Goal: Task Accomplishment & Management: Complete application form

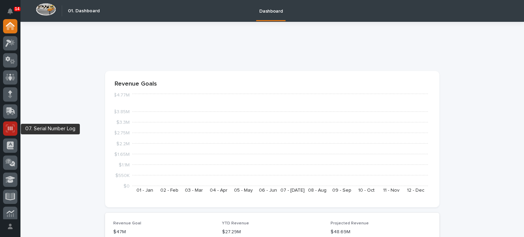
click at [8, 124] on icon at bounding box center [10, 128] width 9 height 8
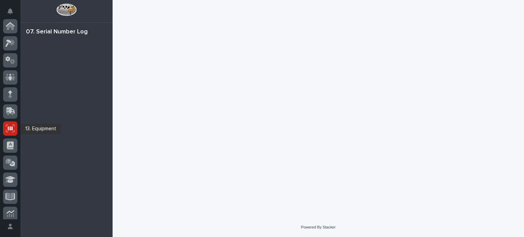
scroll to position [102, 0]
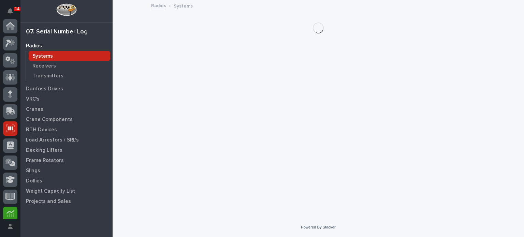
scroll to position [102, 0]
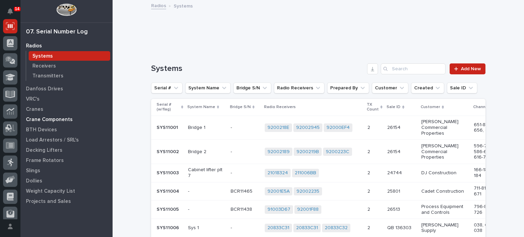
click at [41, 121] on p "Crane Components" at bounding box center [49, 120] width 47 height 6
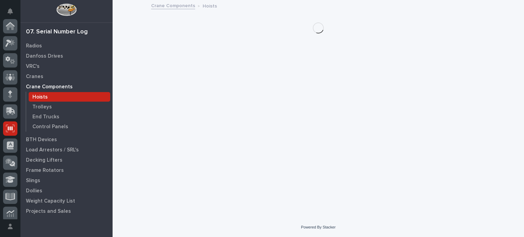
scroll to position [102, 0]
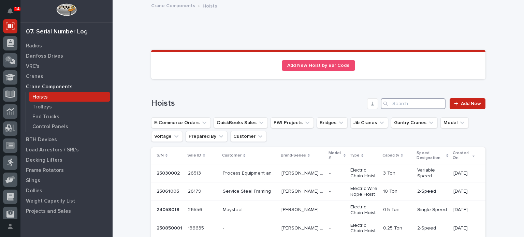
click at [393, 105] on input "Search" at bounding box center [412, 103] width 65 height 11
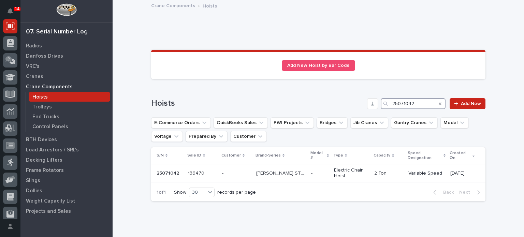
type input "25071042"
click at [238, 170] on p at bounding box center [236, 173] width 29 height 6
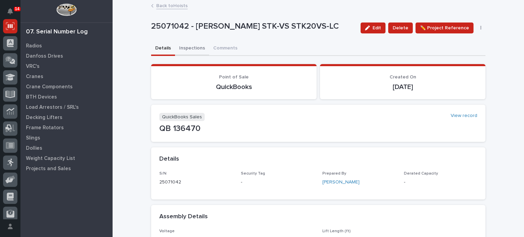
click at [192, 52] on button "Inspections" at bounding box center [192, 49] width 34 height 14
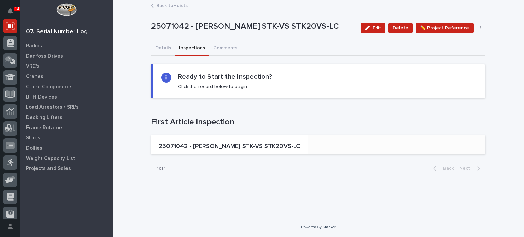
click at [180, 147] on p "25071042 - [PERSON_NAME] STK-VS STK20VS-LC" at bounding box center [229, 146] width 141 height 7
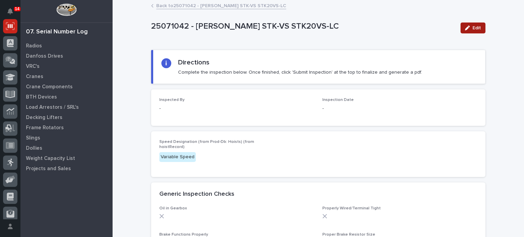
click at [465, 23] on button "Edit" at bounding box center [472, 27] width 25 height 11
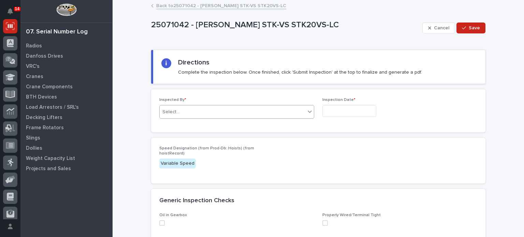
click at [261, 112] on div "Select..." at bounding box center [233, 111] width 146 height 11
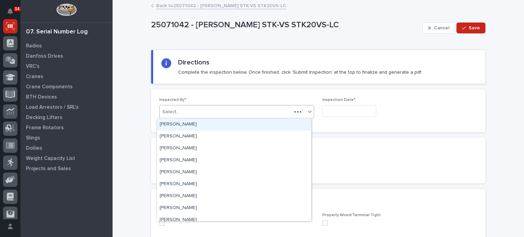
click at [261, 112] on div "Select..." at bounding box center [226, 111] width 132 height 11
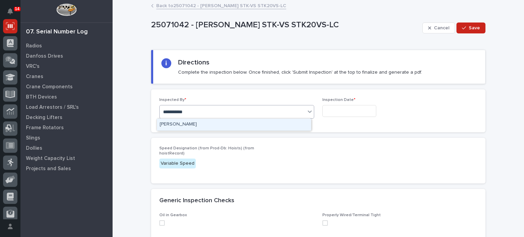
type input "**********"
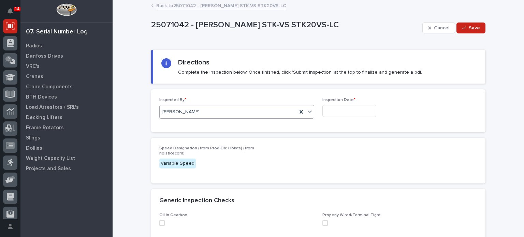
click at [334, 108] on input "text" at bounding box center [349, 111] width 54 height 12
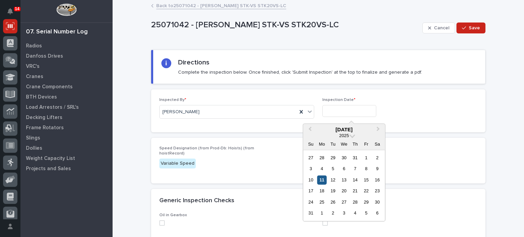
click at [323, 180] on div "11" at bounding box center [321, 179] width 9 height 9
type input "**********"
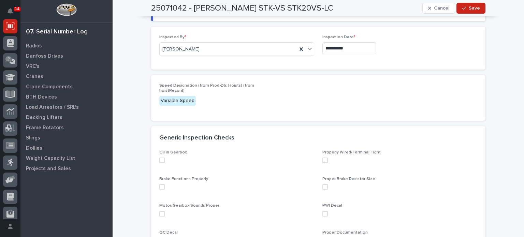
scroll to position [63, 0]
click at [159, 160] on span at bounding box center [161, 159] width 5 height 5
click at [159, 187] on span at bounding box center [161, 186] width 5 height 5
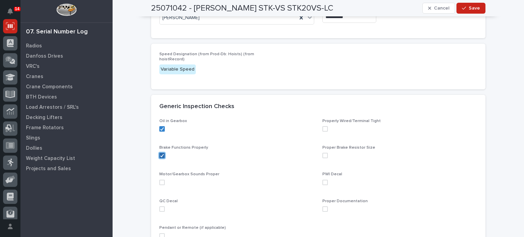
scroll to position [95, 0]
click at [160, 179] on span at bounding box center [161, 180] width 5 height 5
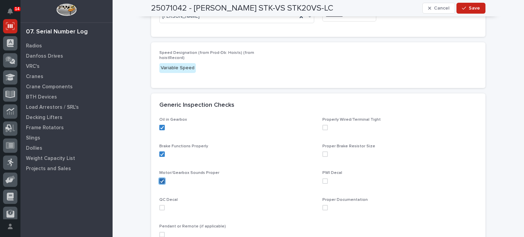
scroll to position [121, 0]
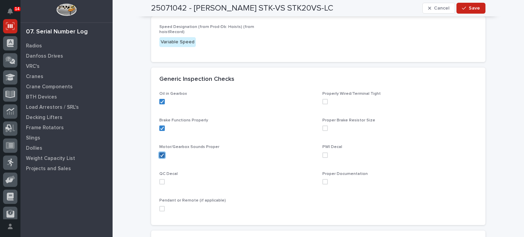
click at [160, 179] on span at bounding box center [161, 181] width 5 height 5
click at [159, 208] on span at bounding box center [161, 208] width 5 height 5
click at [322, 180] on span at bounding box center [324, 181] width 5 height 5
click at [322, 153] on span at bounding box center [324, 154] width 5 height 5
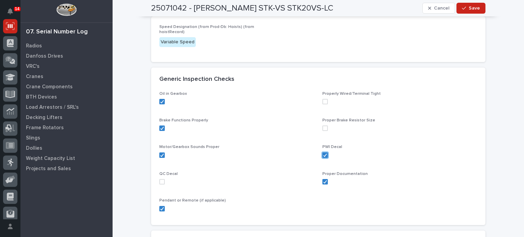
click at [322, 131] on div "Proper Brake Resistor Size" at bounding box center [399, 127] width 155 height 18
click at [323, 100] on span at bounding box center [324, 101] width 5 height 5
click at [323, 124] on div "Proper Brake Resistor Size" at bounding box center [399, 127] width 155 height 18
click at [322, 127] on span at bounding box center [324, 127] width 5 height 5
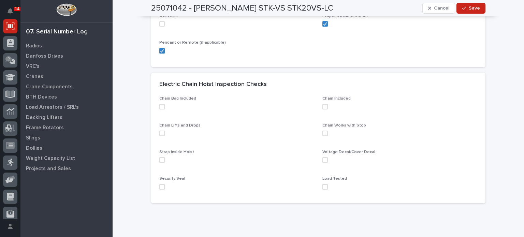
scroll to position [280, 0]
click at [160, 104] on span at bounding box center [161, 106] width 5 height 5
click at [156, 131] on div "Chain Bag Included Chain Included Chain Lifts and Drops Chain Works with Stop S…" at bounding box center [318, 149] width 334 height 107
click at [159, 132] on span at bounding box center [161, 132] width 5 height 5
click at [159, 159] on span at bounding box center [161, 159] width 5 height 5
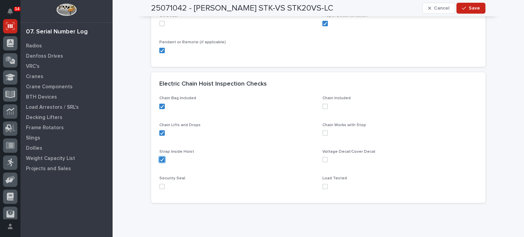
click at [159, 185] on span at bounding box center [161, 186] width 5 height 5
click at [322, 105] on span at bounding box center [324, 106] width 5 height 5
click at [322, 132] on span at bounding box center [324, 132] width 5 height 5
click at [322, 159] on span at bounding box center [324, 159] width 5 height 5
click at [322, 184] on span at bounding box center [324, 186] width 5 height 5
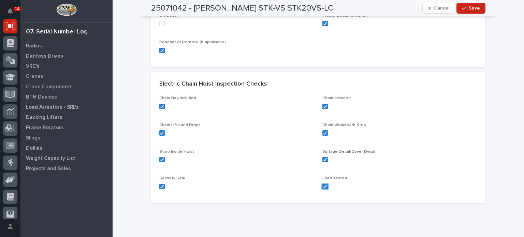
scroll to position [304, 0]
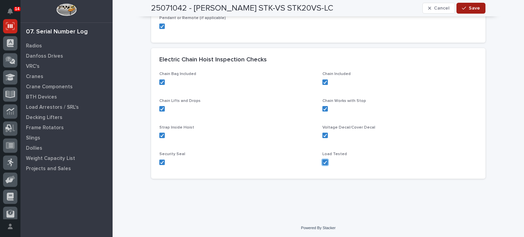
click at [469, 10] on span "Save" at bounding box center [473, 8] width 11 height 6
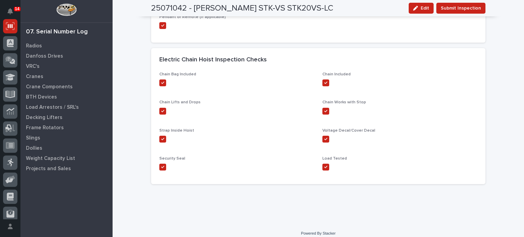
click at [469, 10] on span "Submit Inspection" at bounding box center [460, 8] width 40 height 8
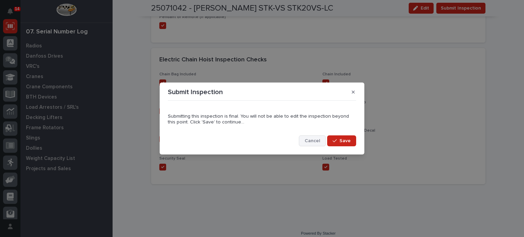
click at [310, 141] on span "Cancel" at bounding box center [311, 141] width 15 height 6
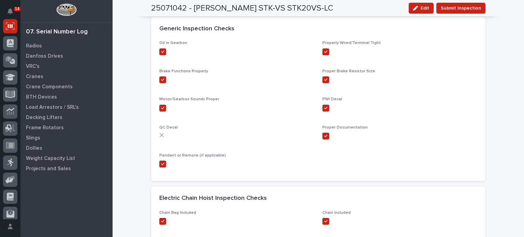
scroll to position [162, 0]
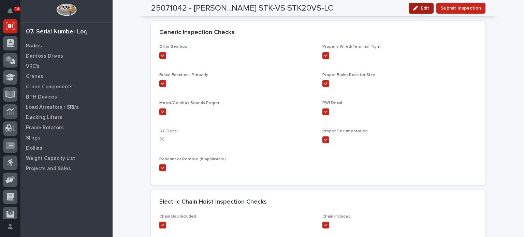
click at [421, 8] on span "Edit" at bounding box center [424, 8] width 9 height 6
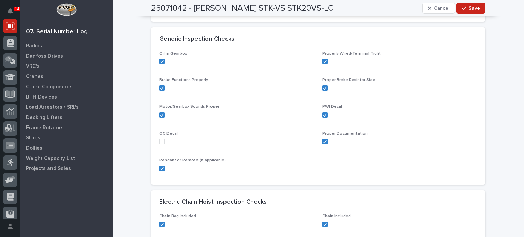
scroll to position [159, 0]
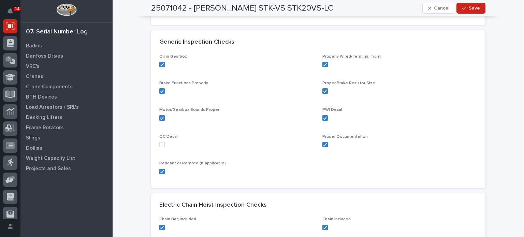
click at [159, 144] on span at bounding box center [161, 144] width 5 height 5
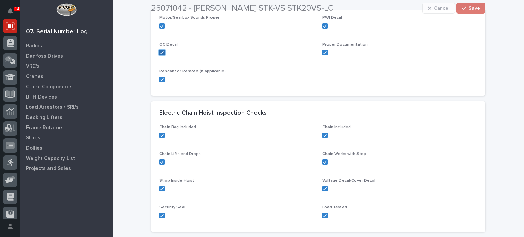
scroll to position [304, 0]
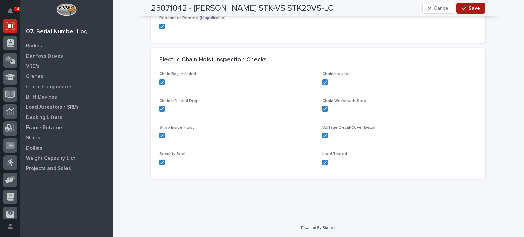
click at [482, 10] on button "Save" at bounding box center [470, 8] width 29 height 11
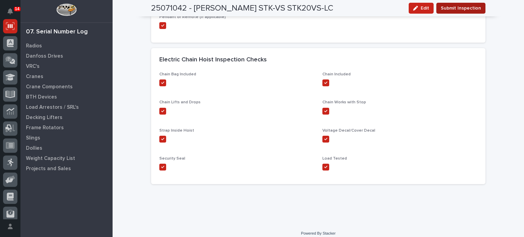
click at [478, 7] on button "Submit Inspection" at bounding box center [460, 8] width 49 height 11
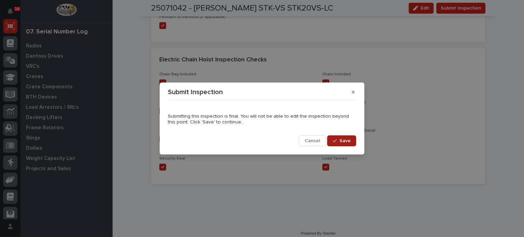
click at [344, 140] on span "Save" at bounding box center [344, 141] width 11 height 6
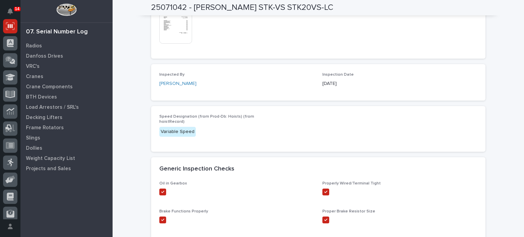
scroll to position [0, 0]
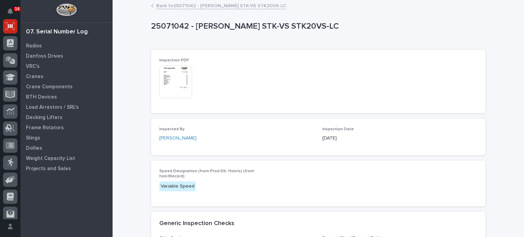
click at [210, 70] on div "This file cannot be opened Download File" at bounding box center [209, 82] width 101 height 34
click at [170, 71] on img at bounding box center [175, 81] width 33 height 33
